Goal: Task Accomplishment & Management: Manage account settings

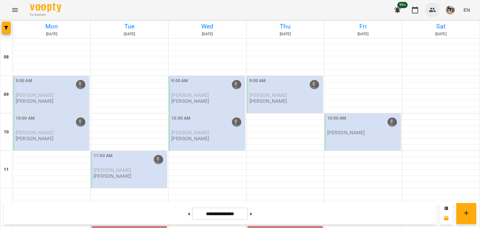
click at [431, 7] on icon "button" at bounding box center [433, 10] width 8 height 8
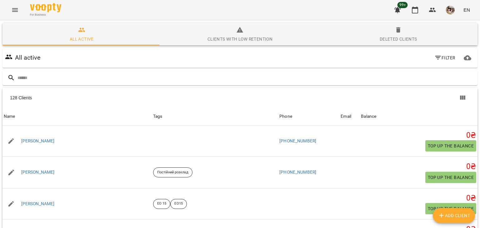
click at [18, 9] on icon "Menu" at bounding box center [15, 10] width 8 height 8
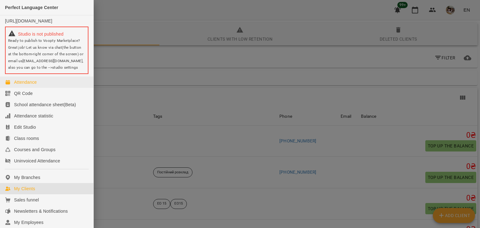
scroll to position [126, 0]
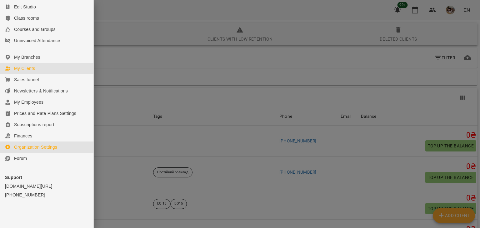
click at [42, 146] on div "Organization Settings" at bounding box center [35, 147] width 43 height 6
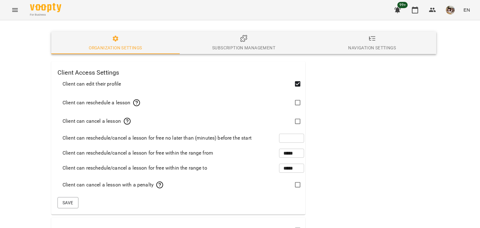
click at [356, 33] on button "Navigation Settings" at bounding box center [372, 43] width 128 height 23
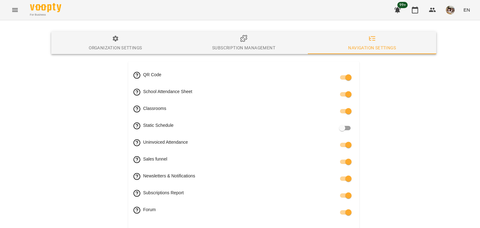
click at [229, 38] on span "Subscription management" at bounding box center [243, 43] width 121 height 17
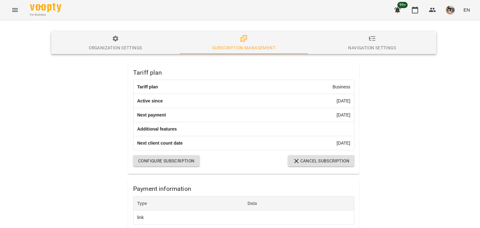
click at [122, 41] on span "Organization Settings" at bounding box center [115, 43] width 121 height 17
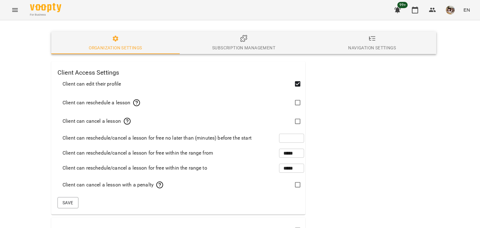
click at [16, 8] on icon "Menu" at bounding box center [15, 10] width 6 height 4
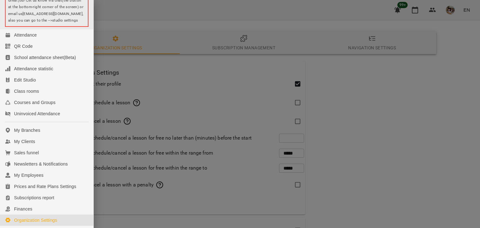
scroll to position [63, 0]
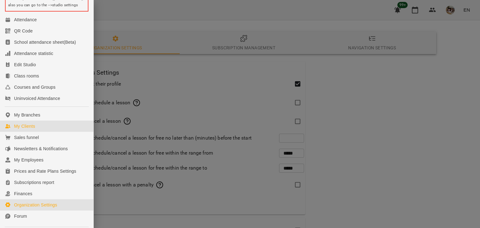
click at [29, 129] on div "My Clients" at bounding box center [24, 126] width 21 height 6
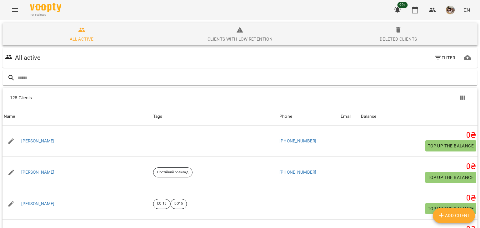
click at [466, 215] on span "Add Client" at bounding box center [454, 216] width 33 height 8
select select "**"
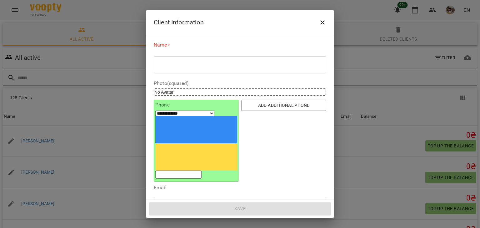
click at [321, 26] on icon "Close" at bounding box center [323, 23] width 8 height 8
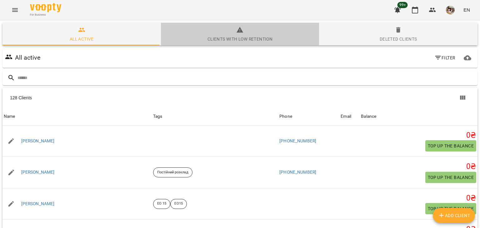
click at [241, 28] on icon "button" at bounding box center [240, 30] width 8 height 8
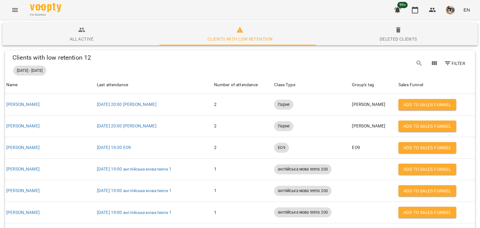
click at [81, 33] on icon "button" at bounding box center [82, 30] width 8 height 8
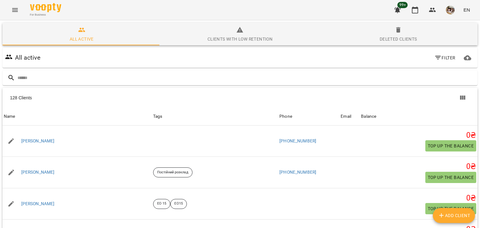
click at [15, 5] on button "Menu" at bounding box center [15, 10] width 15 height 15
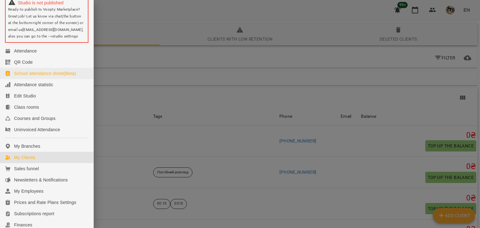
scroll to position [63, 0]
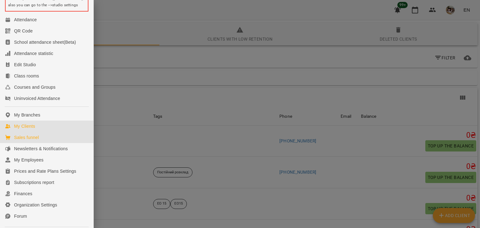
click at [41, 143] on link "Sales funnel" at bounding box center [46, 137] width 93 height 11
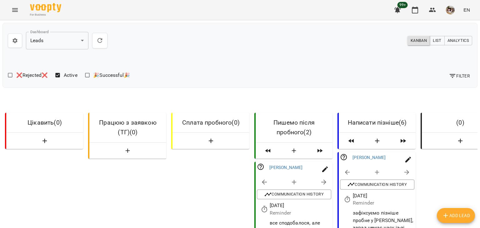
click at [14, 8] on icon "Menu" at bounding box center [15, 10] width 6 height 4
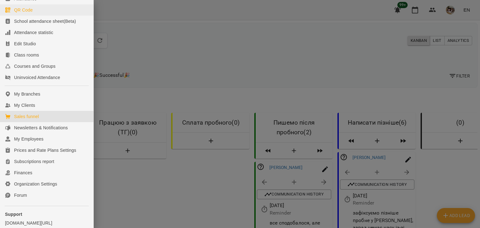
scroll to position [94, 0]
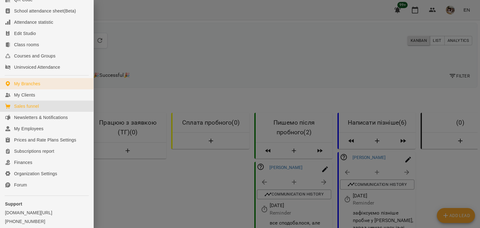
click at [64, 88] on link "My Branches" at bounding box center [46, 83] width 93 height 11
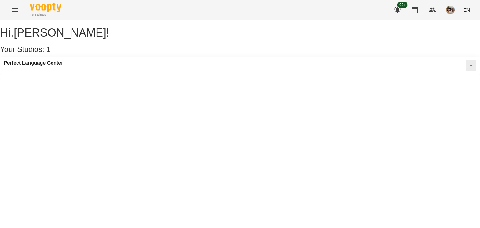
click at [79, 72] on div "Perfect Language Center" at bounding box center [240, 66] width 480 height 18
click at [466, 71] on button at bounding box center [471, 65] width 11 height 11
click at [437, 81] on span "Edit Studio" at bounding box center [447, 78] width 20 height 5
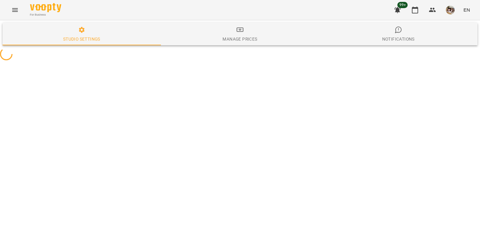
select select "**"
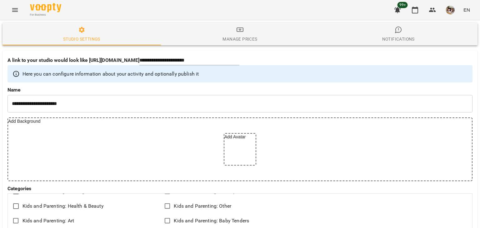
scroll to position [656, 0]
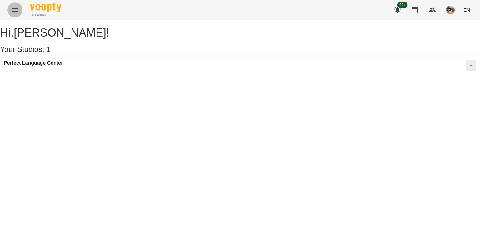
click at [19, 9] on button "Menu" at bounding box center [15, 10] width 15 height 15
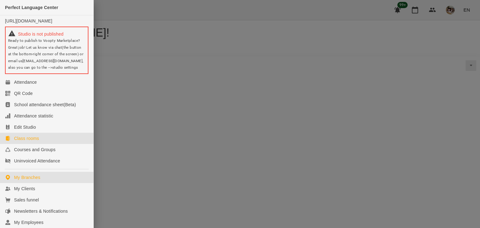
click at [26, 142] on div "Class rooms" at bounding box center [26, 138] width 25 height 6
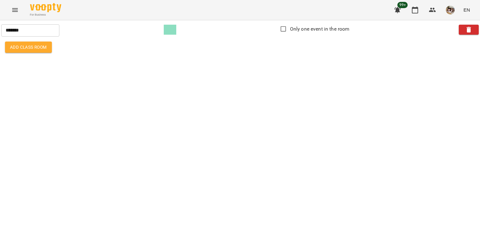
click at [17, 12] on icon "Menu" at bounding box center [15, 10] width 8 height 8
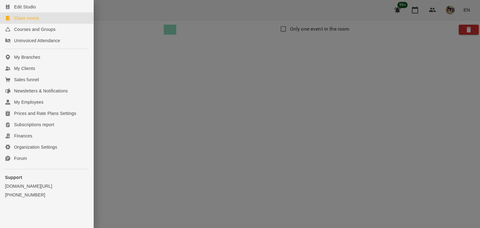
scroll to position [126, 0]
click at [19, 102] on div "My Employees" at bounding box center [28, 102] width 29 height 6
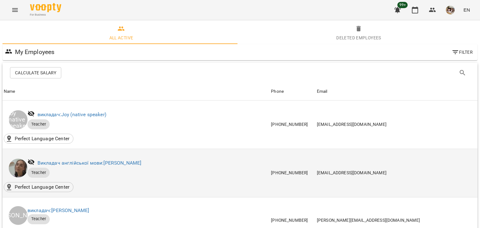
scroll to position [219, 0]
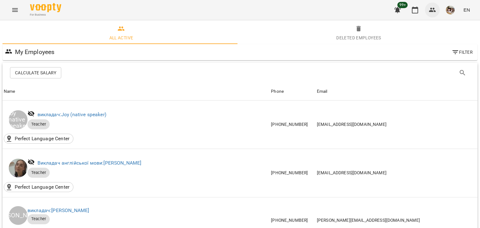
click at [438, 9] on button "button" at bounding box center [432, 10] width 15 height 15
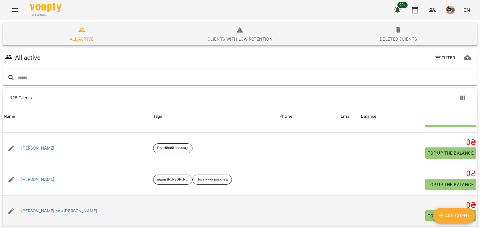
scroll to position [1282, 0]
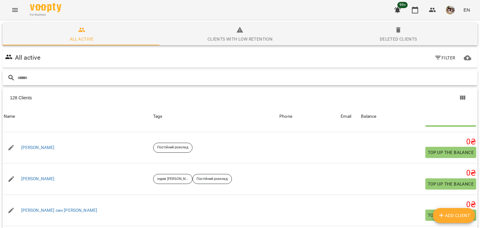
click at [80, 76] on input "text" at bounding box center [247, 78] width 458 height 10
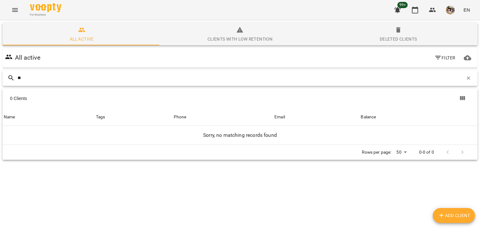
type input "*"
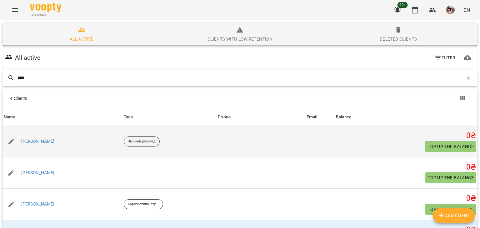
scroll to position [37, 0]
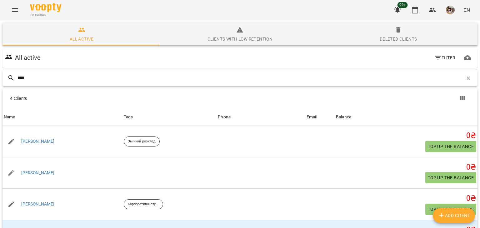
click at [55, 73] on input "****" at bounding box center [241, 78] width 446 height 10
type input "***"
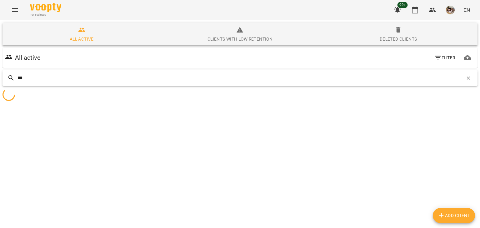
scroll to position [28, 0]
